Goal: Communication & Community: Connect with others

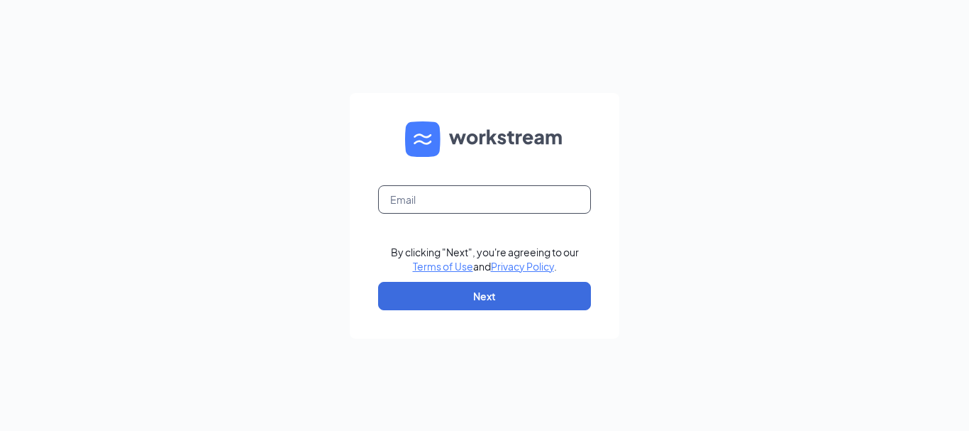
click at [485, 201] on input "text" at bounding box center [484, 199] width 213 height 28
type input "[EMAIL_ADDRESS][DOMAIN_NAME]"
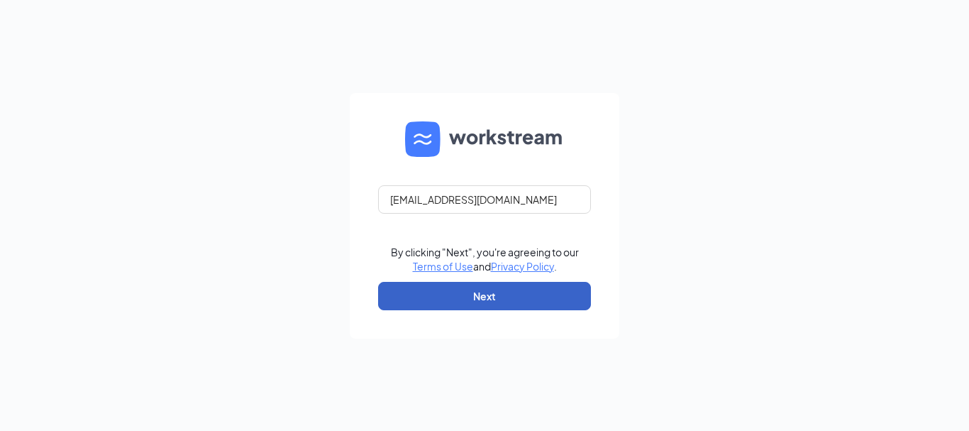
click at [485, 289] on button "Next" at bounding box center [484, 296] width 213 height 28
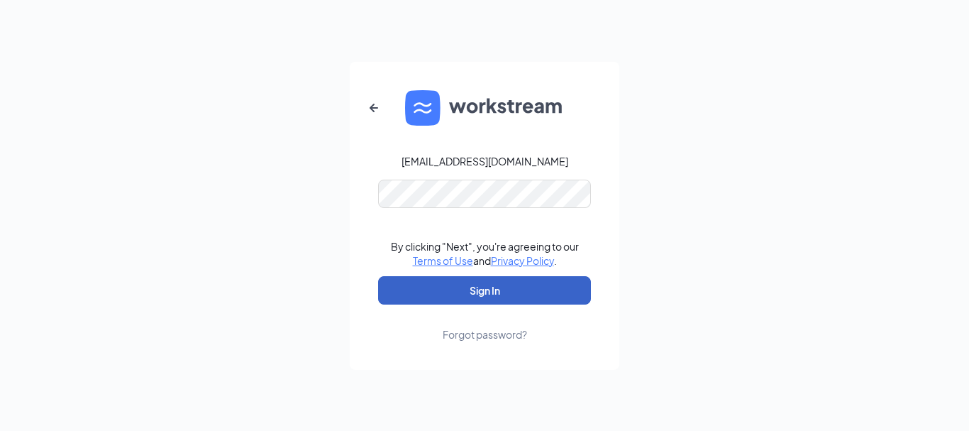
click at [495, 285] on button "Sign In" at bounding box center [484, 290] width 213 height 28
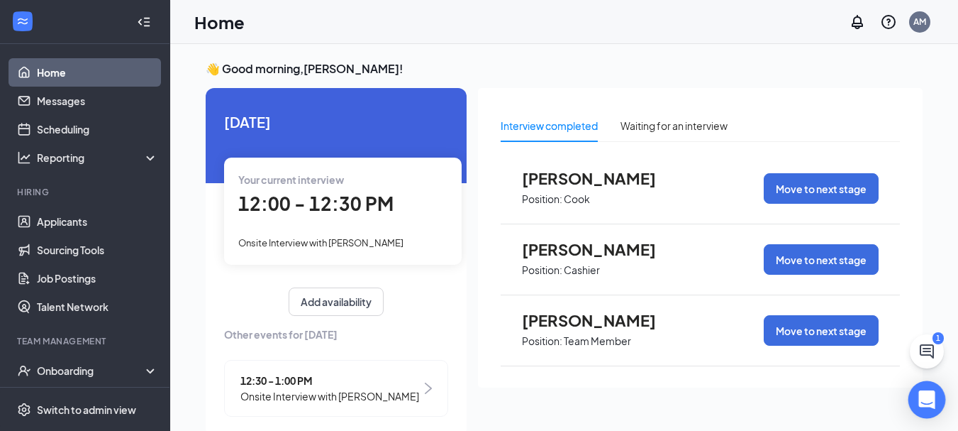
click at [931, 399] on icon "Open Intercom Messenger" at bounding box center [927, 399] width 16 height 18
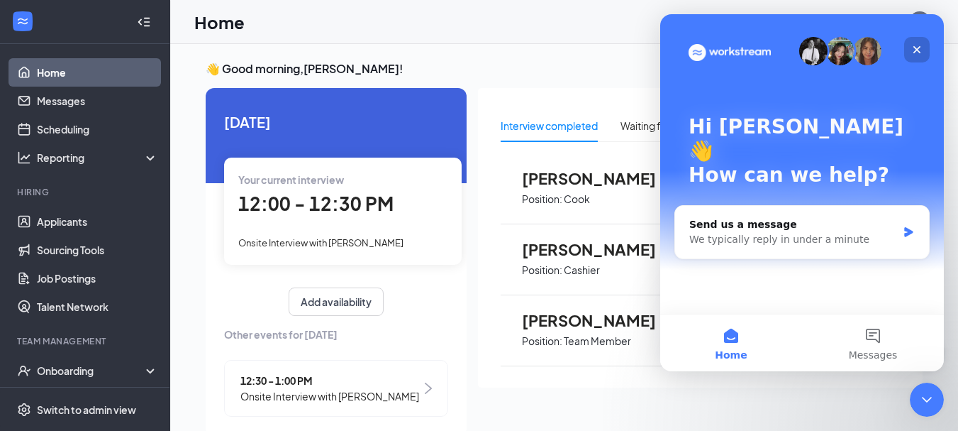
click at [920, 55] on icon "Close" at bounding box center [917, 49] width 11 height 11
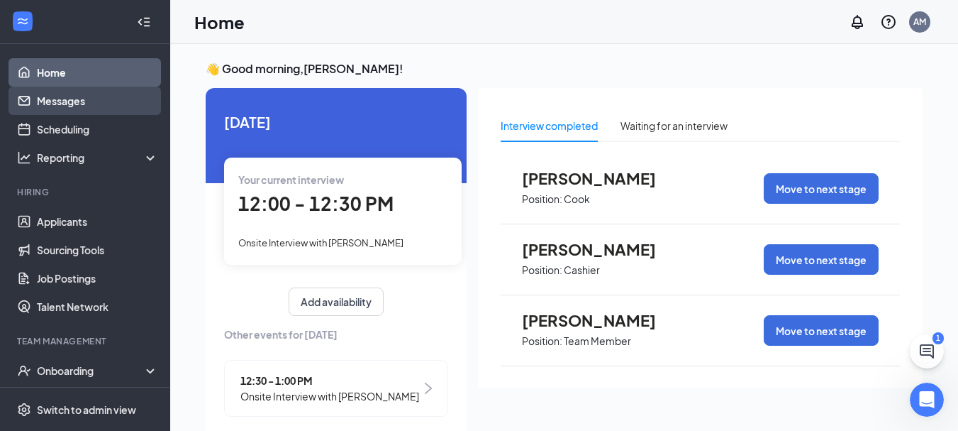
click at [56, 94] on link "Messages" at bounding box center [97, 101] width 121 height 28
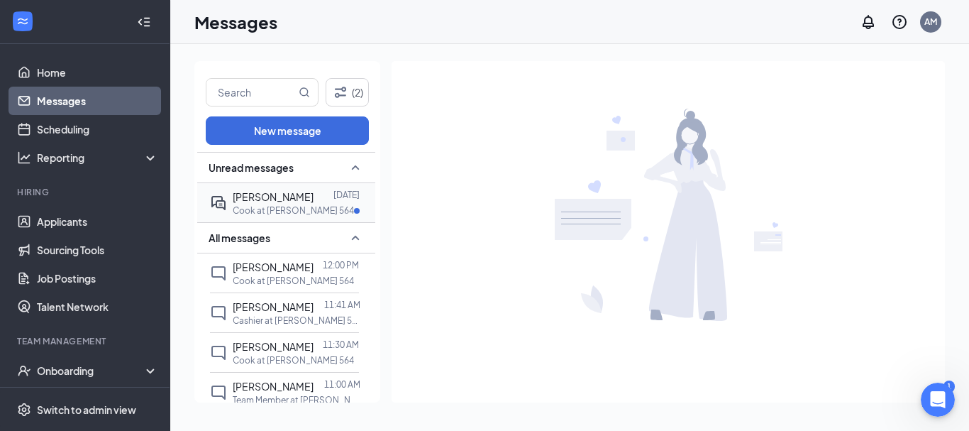
click at [272, 204] on div "Tommy Shears" at bounding box center [273, 197] width 81 height 16
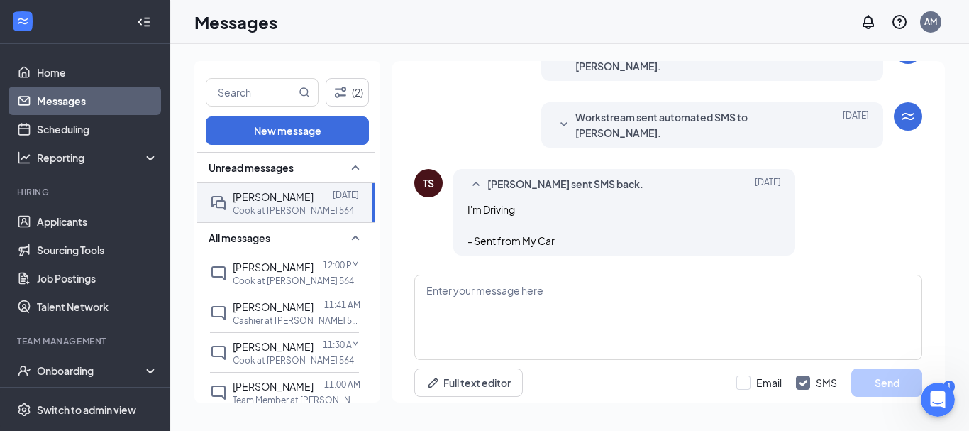
scroll to position [360, 0]
